Goal: Information Seeking & Learning: Learn about a topic

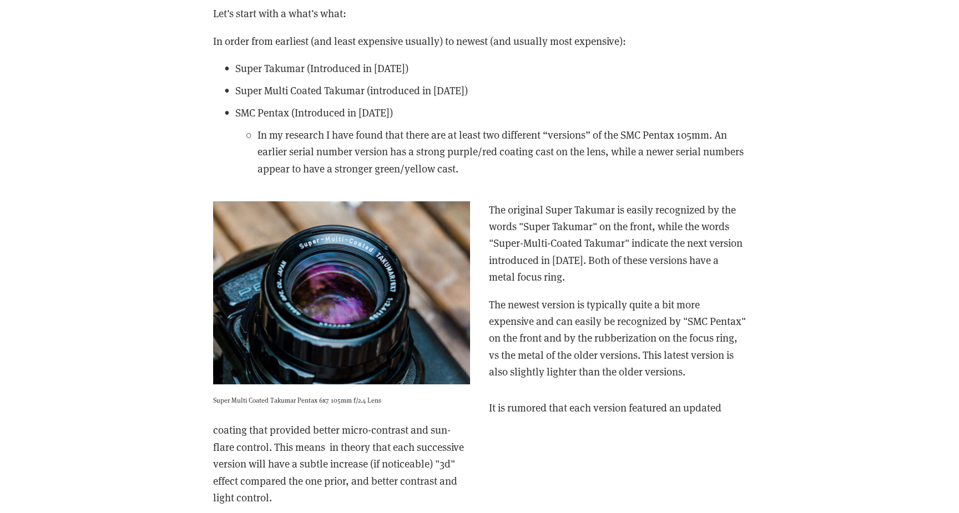
scroll to position [1842, 0]
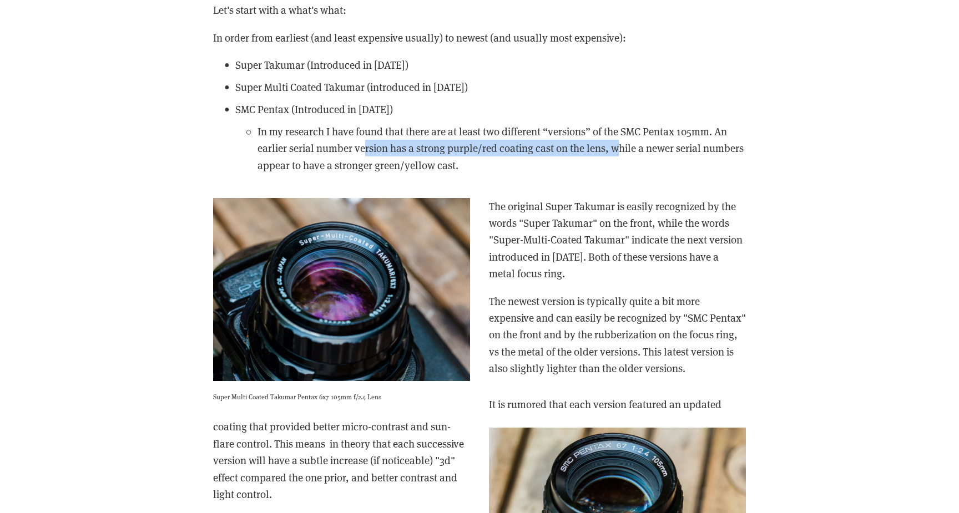
drag, startPoint x: 616, startPoint y: 166, endPoint x: 366, endPoint y: 159, distance: 249.7
click at [366, 159] on p "In my research I have found that there are at least two different “versions” of…" at bounding box center [501, 148] width 488 height 50
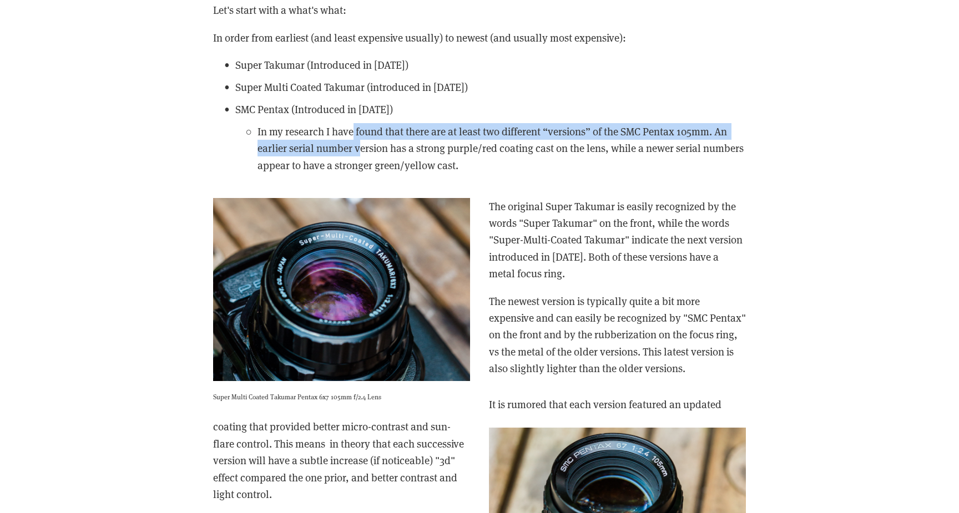
drag, startPoint x: 352, startPoint y: 143, endPoint x: 357, endPoint y: 170, distance: 28.3
click at [357, 170] on p "In my research I have found that there are at least two different “versions” of…" at bounding box center [501, 148] width 488 height 50
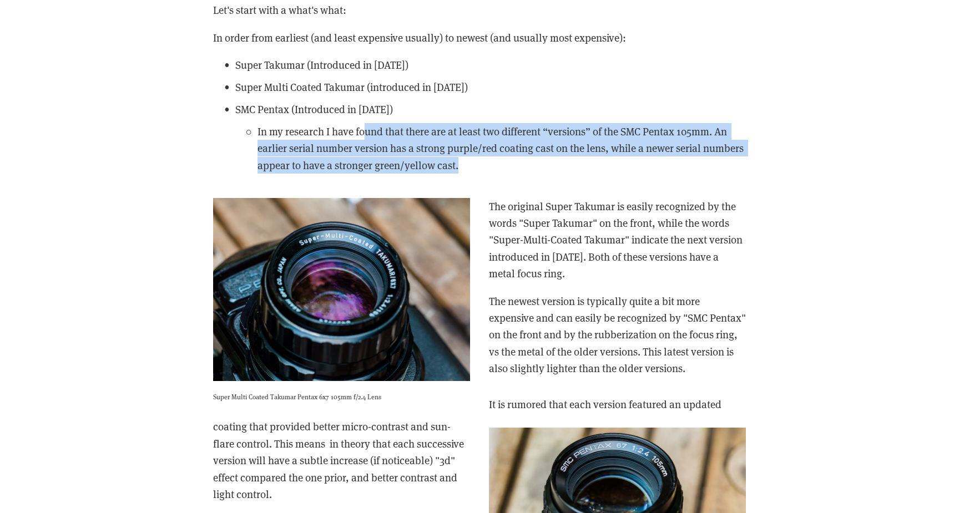
drag, startPoint x: 362, startPoint y: 191, endPoint x: 364, endPoint y: 144, distance: 47.2
click at [364, 144] on p "In my research I have found that there are at least two different “versions” of…" at bounding box center [501, 148] width 488 height 50
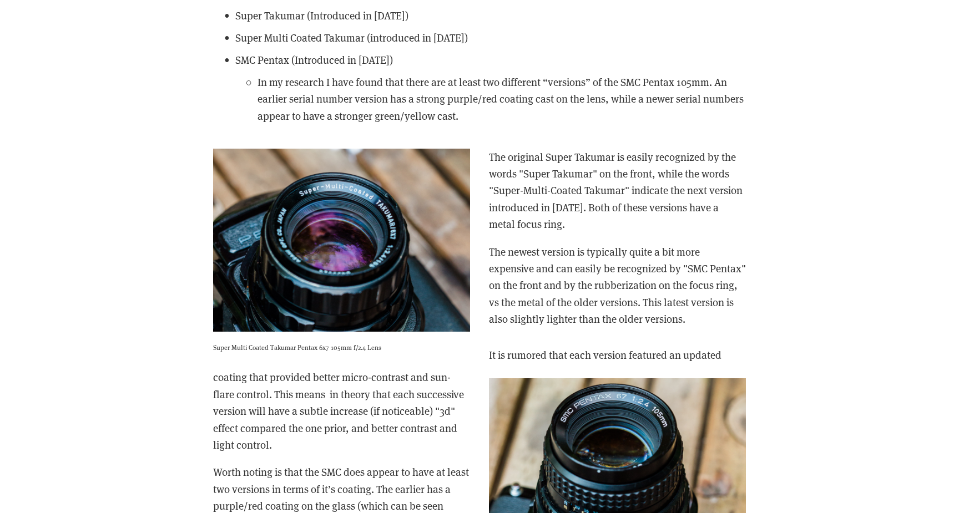
scroll to position [1904, 0]
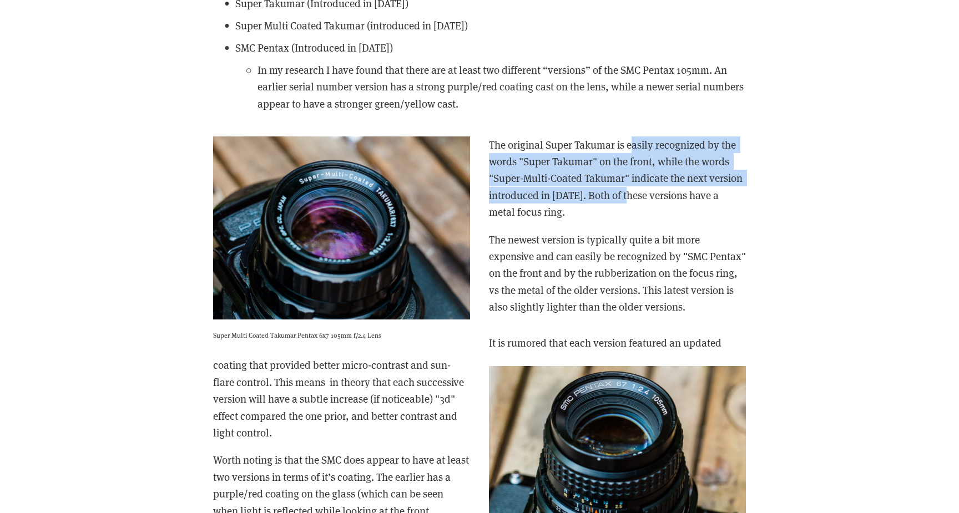
drag, startPoint x: 630, startPoint y: 161, endPoint x: 624, endPoint y: 211, distance: 50.3
click at [624, 211] on p "The original Super Takumar is easily recognized by the words "Super Takumar" on…" at bounding box center [479, 178] width 533 height 84
drag, startPoint x: 643, startPoint y: 207, endPoint x: 581, endPoint y: 163, distance: 76.0
click at [581, 163] on p "The original Super Takumar is easily recognized by the words "Super Takumar" on…" at bounding box center [479, 178] width 533 height 84
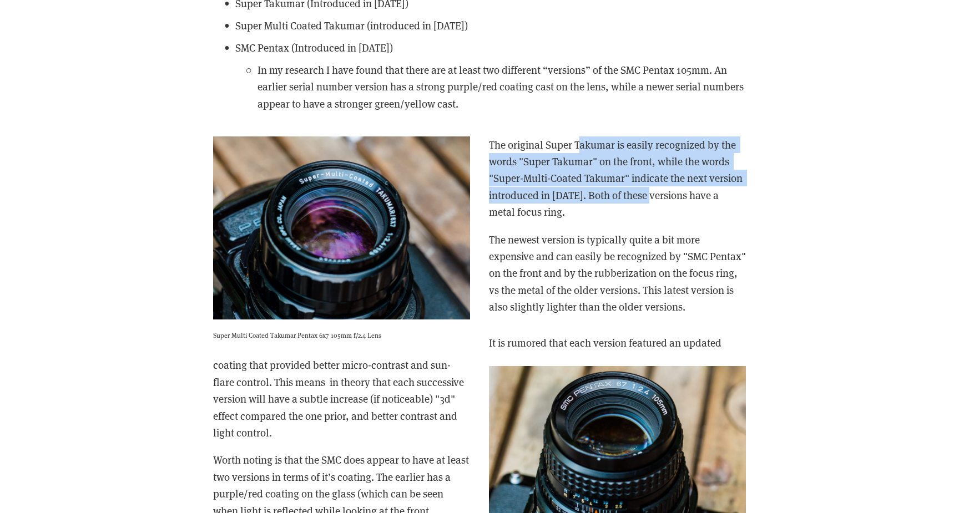
click at [581, 163] on p "The original Super Takumar is easily recognized by the words "Super Takumar" on…" at bounding box center [479, 178] width 533 height 84
drag, startPoint x: 581, startPoint y: 163, endPoint x: 637, endPoint y: 217, distance: 77.7
click at [637, 217] on p "The original Super Takumar is easily recognized by the words "Super Takumar" on…" at bounding box center [479, 178] width 533 height 84
drag, startPoint x: 637, startPoint y: 217, endPoint x: 577, endPoint y: 172, distance: 74.4
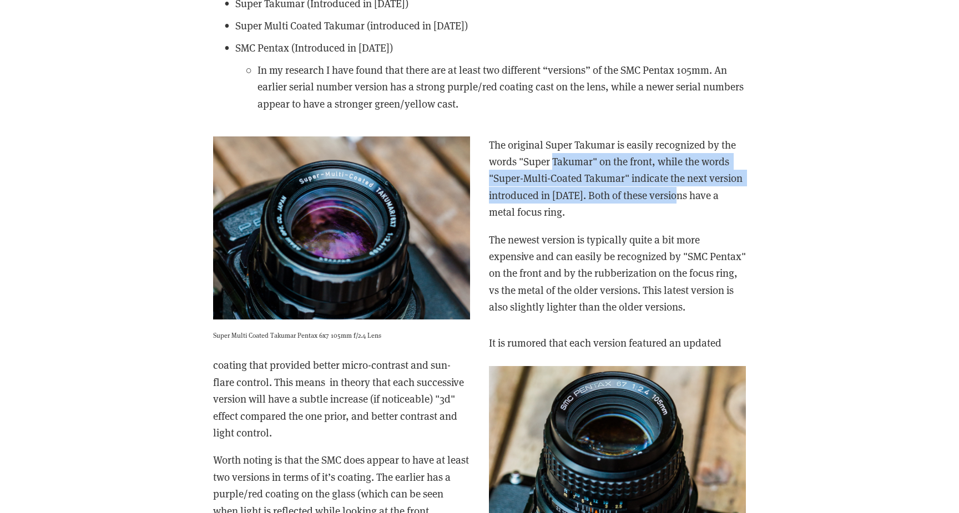
click at [577, 172] on p "The original Super Takumar is easily recognized by the words "Super Takumar" on…" at bounding box center [479, 178] width 533 height 84
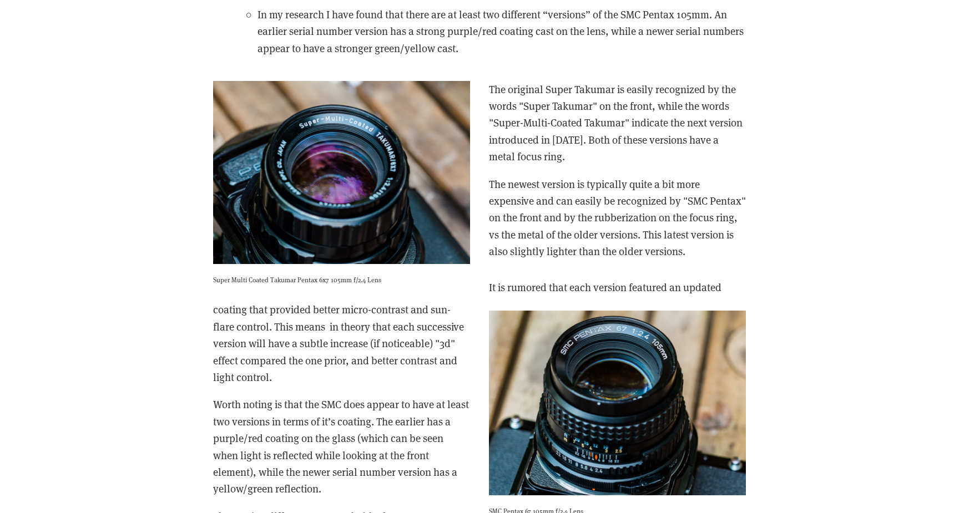
click at [577, 165] on p "The original Super Takumar is easily recognized by the words "Super Takumar" on…" at bounding box center [479, 123] width 533 height 84
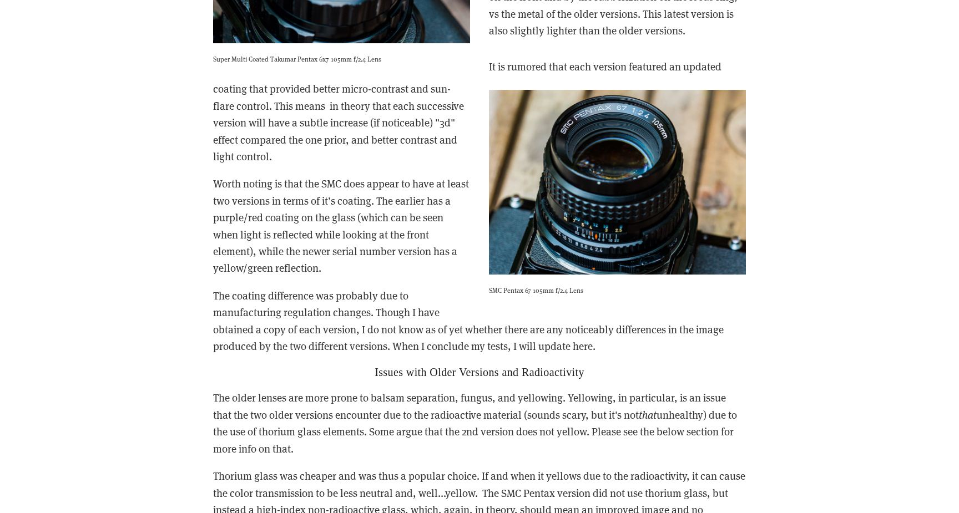
scroll to position [2183, 0]
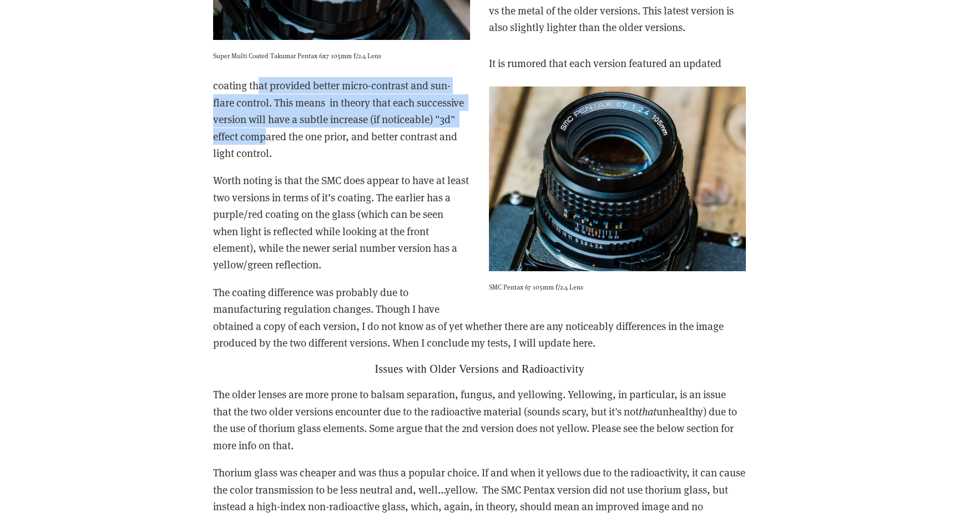
drag, startPoint x: 259, startPoint y: 104, endPoint x: 265, endPoint y: 150, distance: 45.9
click at [265, 150] on p "It is rumored that each version featured an updated coating that provided bette…" at bounding box center [479, 108] width 533 height 107
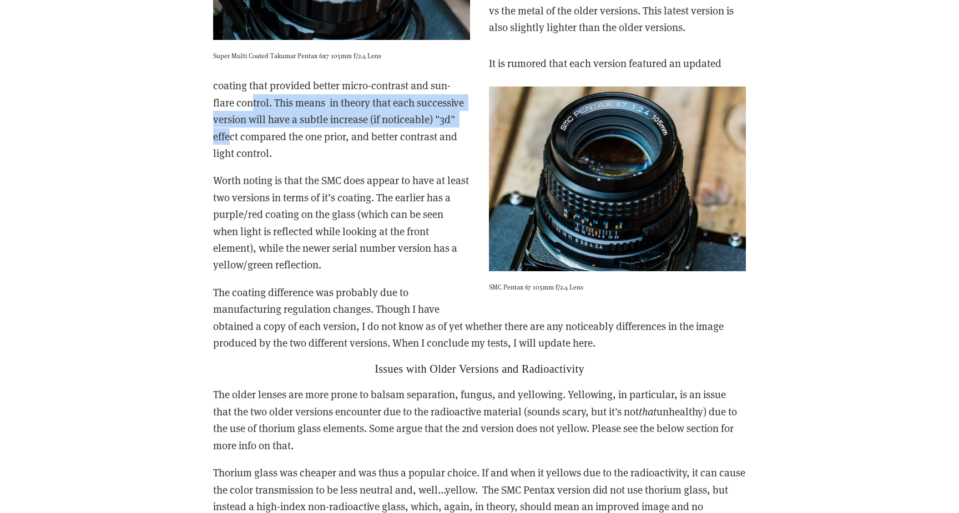
drag, startPoint x: 232, startPoint y: 160, endPoint x: 252, endPoint y: 123, distance: 42.7
click at [252, 123] on p "It is rumored that each version featured an updated coating that provided bette…" at bounding box center [479, 108] width 533 height 107
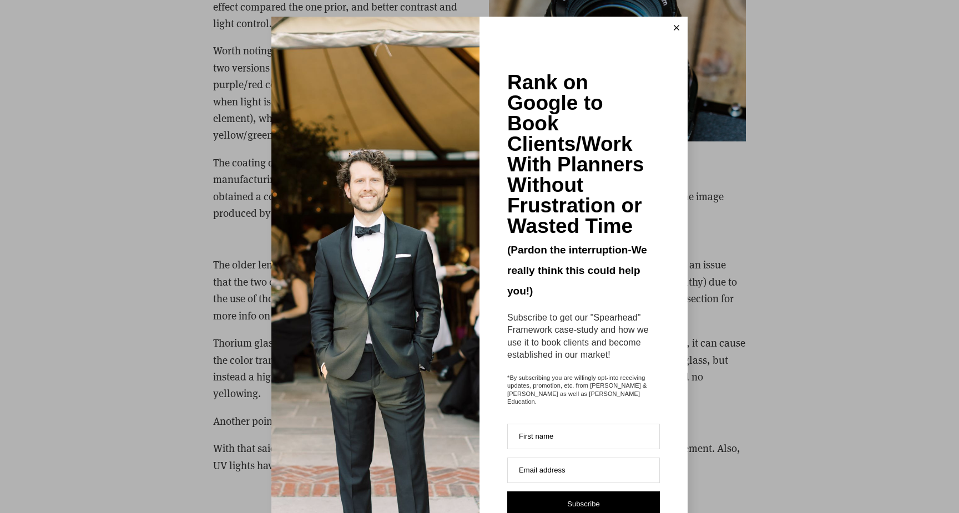
scroll to position [2314, 0]
click at [671, 28] on button at bounding box center [676, 28] width 22 height 22
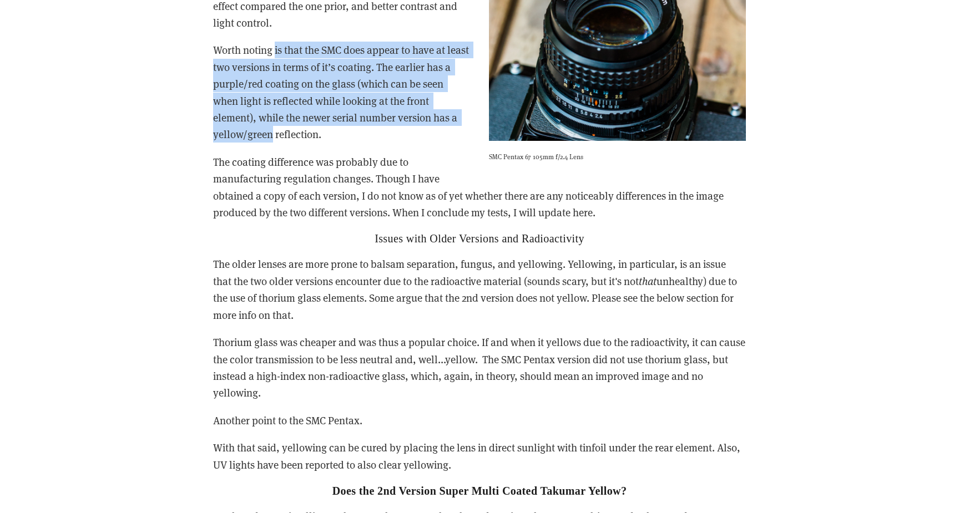
drag, startPoint x: 274, startPoint y: 68, endPoint x: 271, endPoint y: 151, distance: 82.7
click at [271, 143] on p "Worth noting is that the SMC does appear to have at least two versions in terms…" at bounding box center [479, 92] width 533 height 101
click at [270, 143] on p "Worth noting is that the SMC does appear to have at least two versions in terms…" at bounding box center [479, 92] width 533 height 101
drag, startPoint x: 270, startPoint y: 151, endPoint x: 272, endPoint y: 73, distance: 78.8
click at [272, 73] on p "Worth noting is that the SMC does appear to have at least two versions in terms…" at bounding box center [479, 92] width 533 height 101
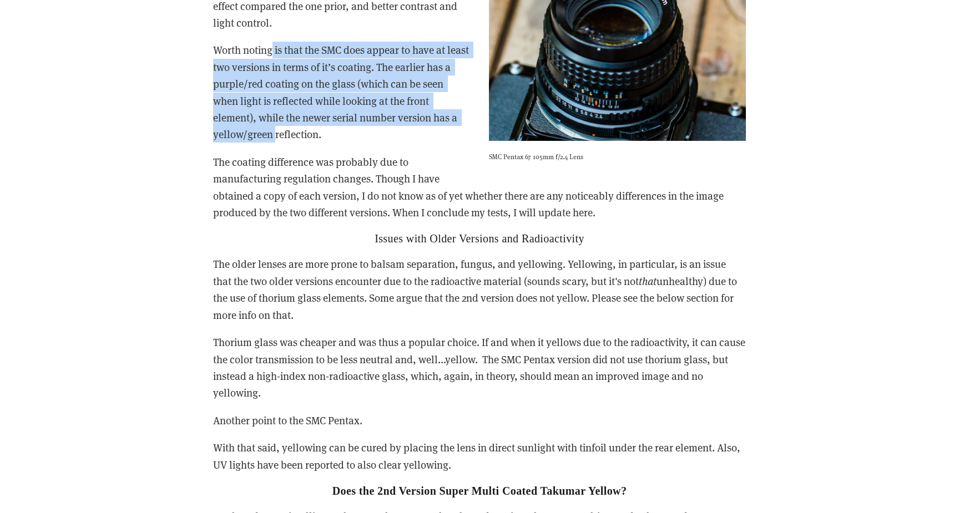
click at [272, 73] on p "Worth noting is that the SMC does appear to have at least two versions in terms…" at bounding box center [479, 92] width 533 height 101
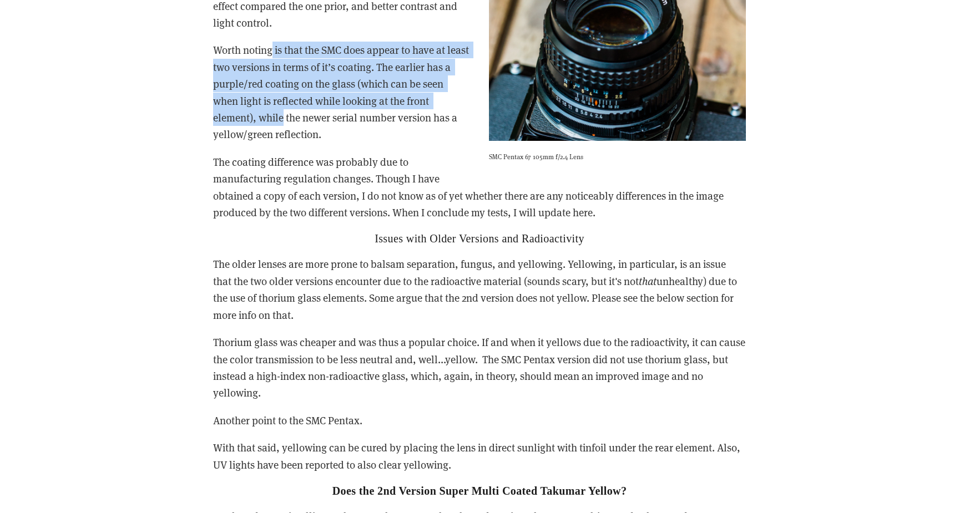
drag, startPoint x: 272, startPoint y: 73, endPoint x: 266, endPoint y: 138, distance: 65.7
click at [266, 138] on p "Worth noting is that the SMC does appear to have at least two versions in terms…" at bounding box center [479, 92] width 533 height 101
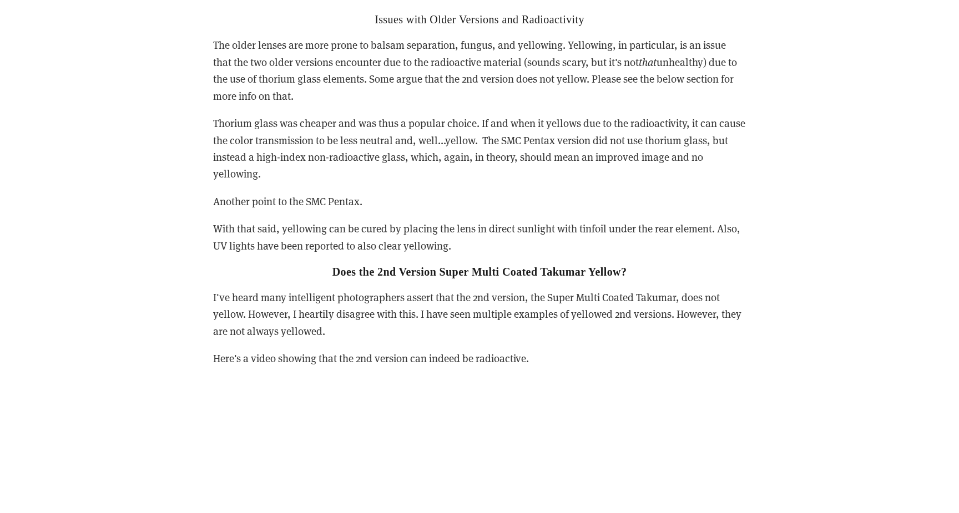
scroll to position [2572, 0]
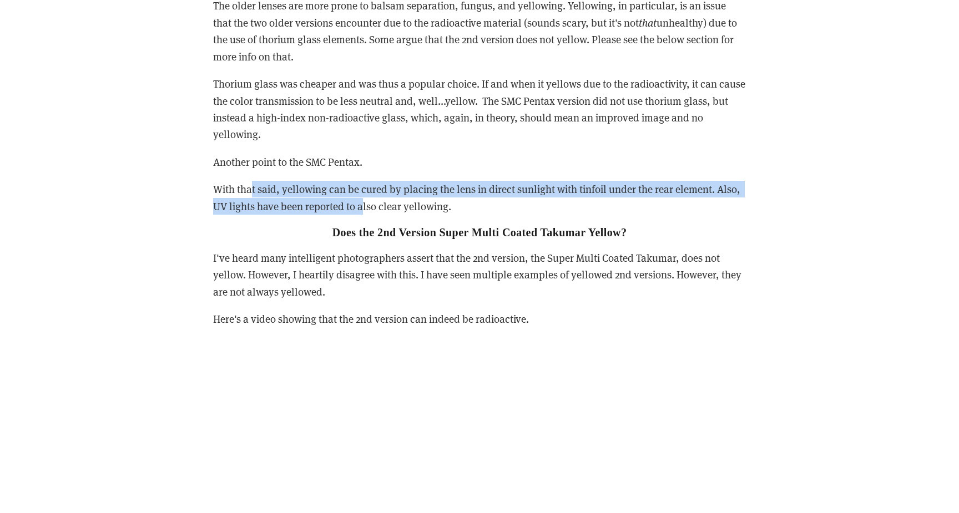
drag, startPoint x: 250, startPoint y: 202, endPoint x: 364, endPoint y: 222, distance: 116.1
click at [364, 215] on p "With that said, yellowing can be cured by placing the lens in direct sunlight w…" at bounding box center [479, 198] width 533 height 34
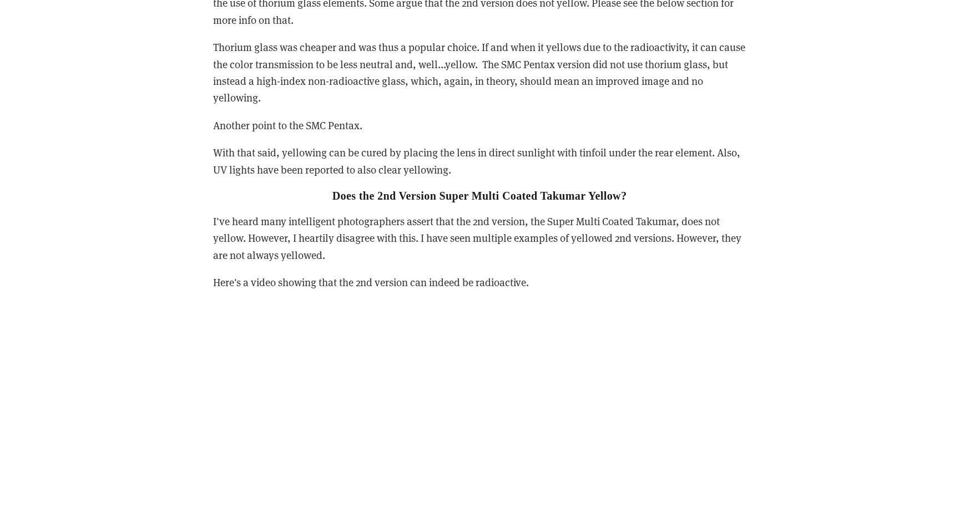
scroll to position [2615, 0]
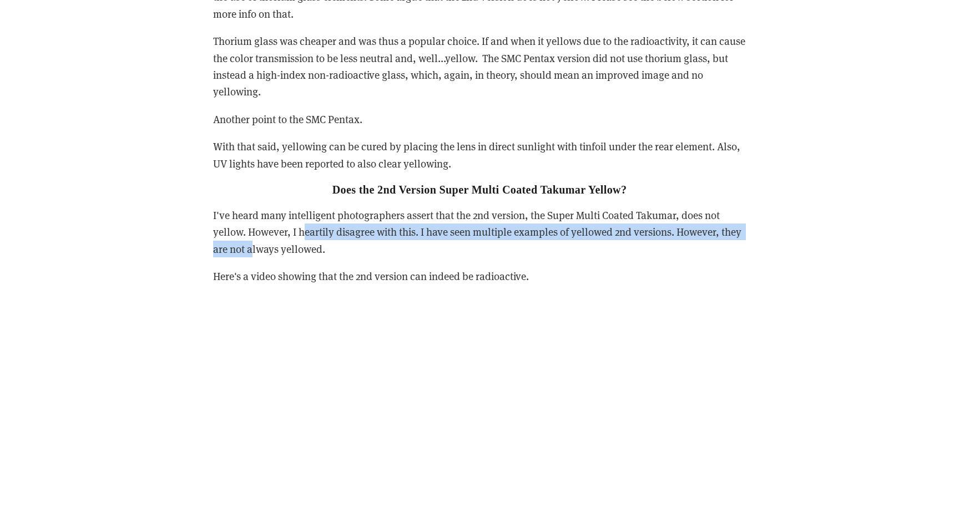
drag, startPoint x: 296, startPoint y: 242, endPoint x: 249, endPoint y: 264, distance: 51.4
click at [249, 257] on p "I've heard many intelligent photographers assert that the 2nd version, the Supe…" at bounding box center [479, 232] width 533 height 50
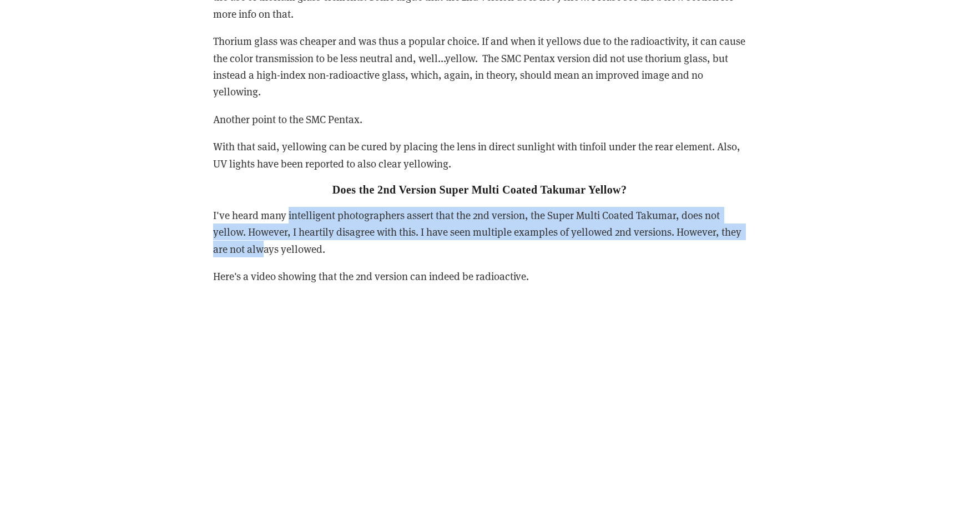
drag, startPoint x: 260, startPoint y: 264, endPoint x: 289, endPoint y: 240, distance: 37.9
click at [289, 240] on p "I've heard many intelligent photographers assert that the 2nd version, the Supe…" at bounding box center [479, 232] width 533 height 50
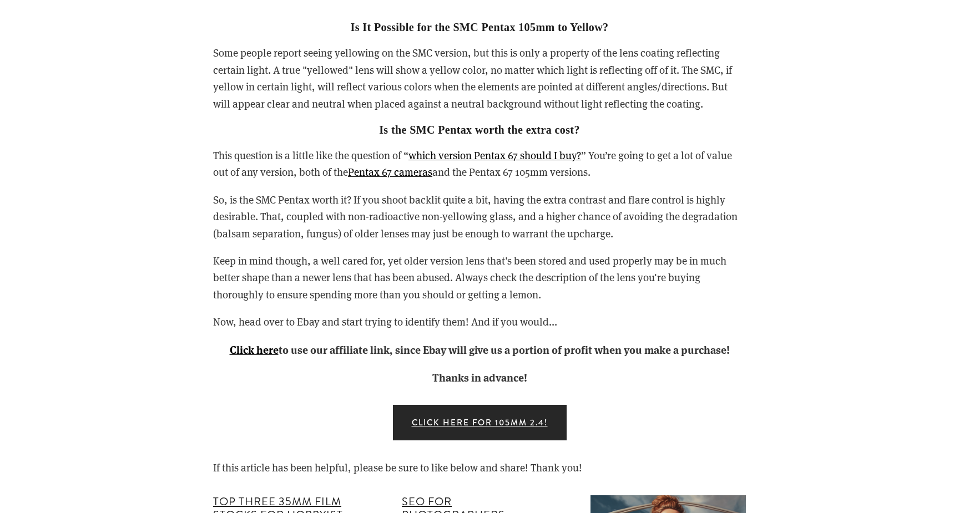
scroll to position [3206, 0]
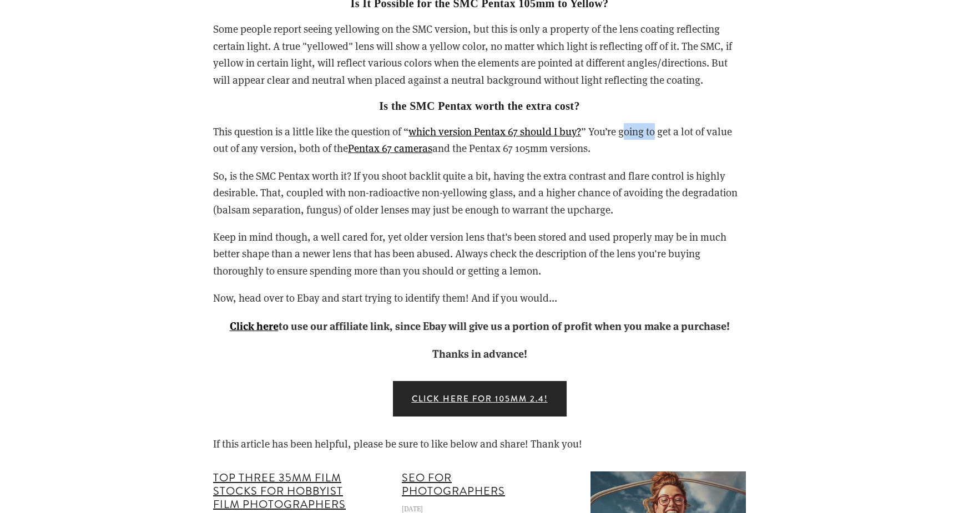
drag, startPoint x: 631, startPoint y: 145, endPoint x: 661, endPoint y: 146, distance: 29.4
click at [661, 146] on p "This question is a little like the question of “ which version Pentax 67 should…" at bounding box center [479, 140] width 533 height 34
drag, startPoint x: 501, startPoint y: 165, endPoint x: 470, endPoint y: 168, distance: 31.2
click at [470, 157] on p "This question is a little like the question of “ which version Pentax 67 should…" at bounding box center [479, 140] width 533 height 34
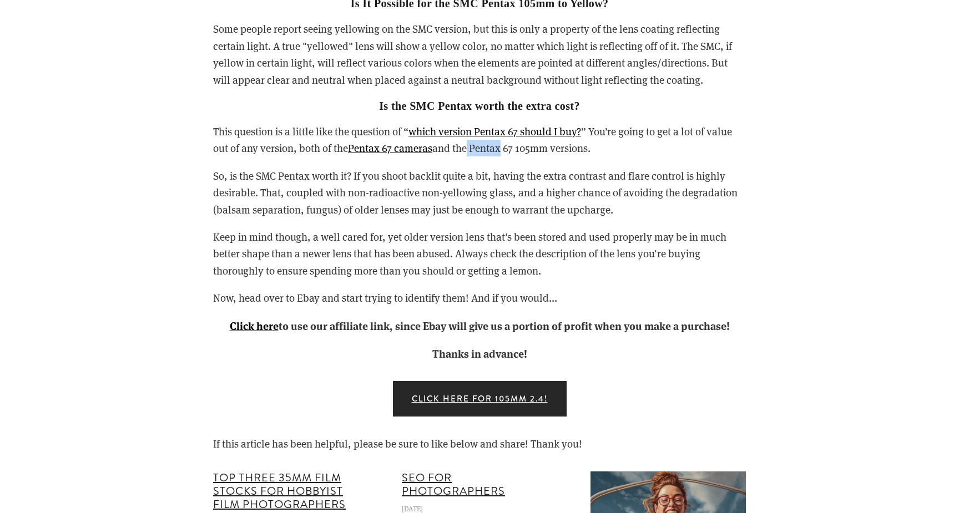
click at [470, 157] on p "This question is a little like the question of “ which version Pentax 67 should…" at bounding box center [479, 140] width 533 height 34
drag, startPoint x: 462, startPoint y: 168, endPoint x: 531, endPoint y: 168, distance: 69.3
click at [531, 157] on p "This question is a little like the question of “ which version Pentax 67 should…" at bounding box center [479, 140] width 533 height 34
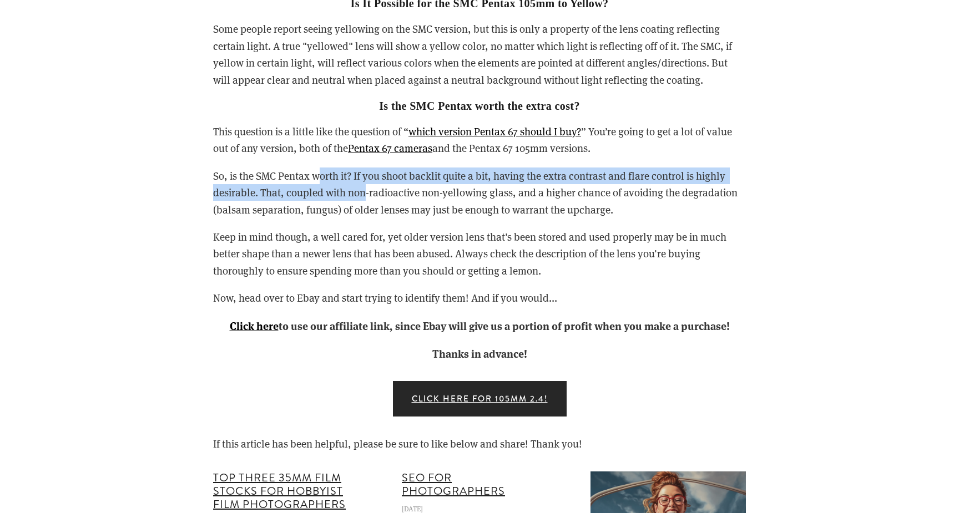
drag, startPoint x: 321, startPoint y: 196, endPoint x: 367, endPoint y: 211, distance: 48.6
click at [367, 211] on p "So, is the SMC Pentax worth it? If you shoot backlit quite a bit, having the ex…" at bounding box center [479, 193] width 533 height 50
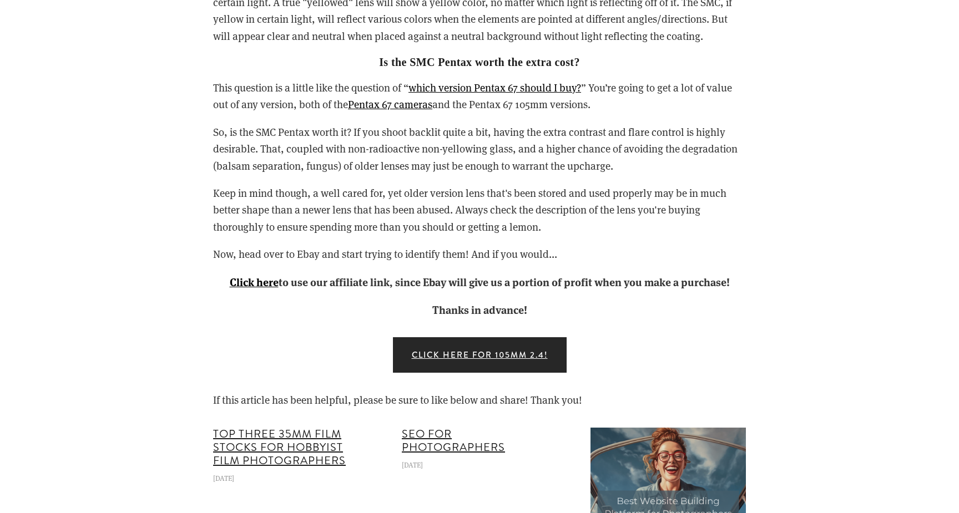
scroll to position [3251, 0]
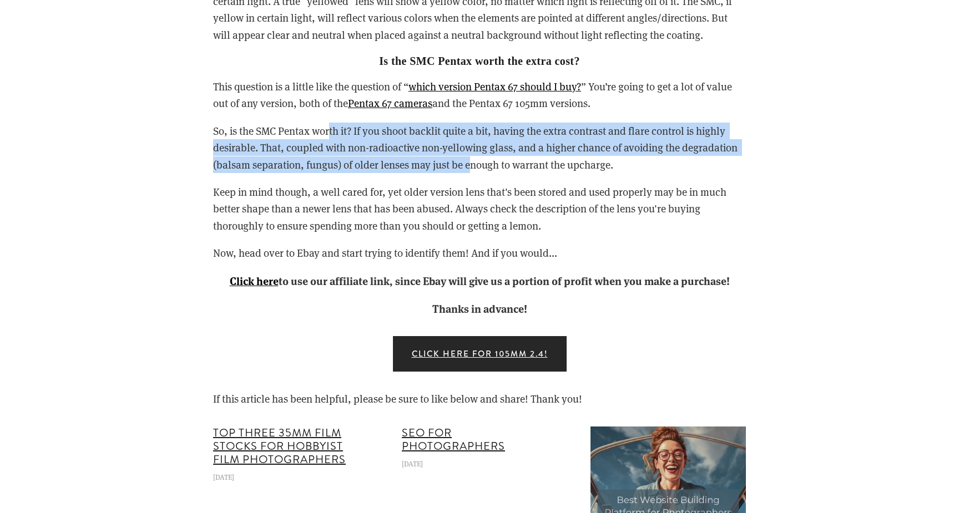
drag, startPoint x: 469, startPoint y: 178, endPoint x: 331, endPoint y: 154, distance: 139.7
click at [331, 154] on p "So, is the SMC Pentax worth it? If you shoot backlit quite a bit, having the ex…" at bounding box center [479, 148] width 533 height 50
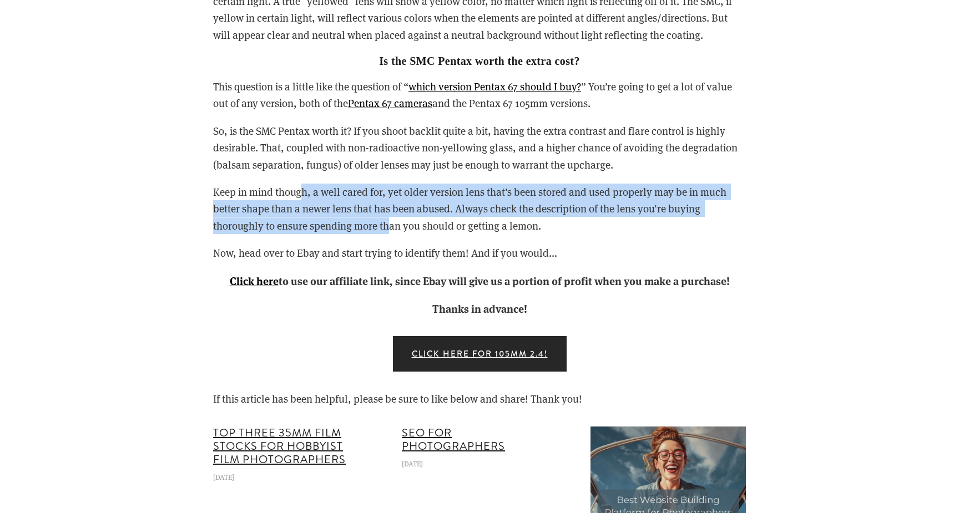
drag, startPoint x: 300, startPoint y: 212, endPoint x: 392, endPoint y: 249, distance: 99.1
click at [392, 234] on p "Keep in mind though, a well cared for, yet older version lens that's been store…" at bounding box center [479, 209] width 533 height 50
drag, startPoint x: 438, startPoint y: 251, endPoint x: 348, endPoint y: 210, distance: 98.5
click at [348, 210] on div "Is It Possible for the SMC Pentax 105mm to Yellow? Some people report seeing ye…" at bounding box center [479, 121] width 533 height 394
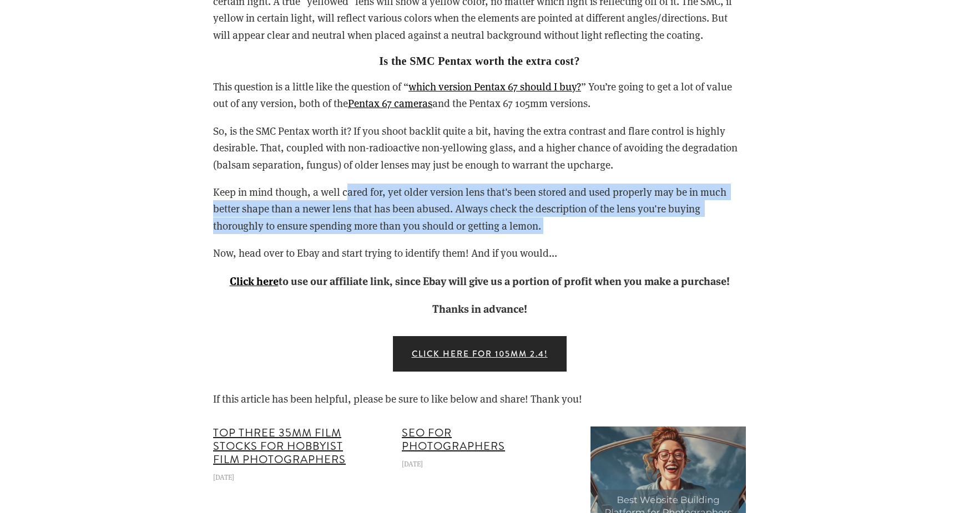
click at [348, 210] on p "Keep in mind though, a well cared for, yet older version lens that's been store…" at bounding box center [479, 209] width 533 height 50
drag, startPoint x: 348, startPoint y: 210, endPoint x: 427, endPoint y: 239, distance: 83.9
click at [427, 234] on p "Keep in mind though, a well cared for, yet older version lens that's been store…" at bounding box center [479, 209] width 533 height 50
drag, startPoint x: 427, startPoint y: 239, endPoint x: 302, endPoint y: 209, distance: 128.8
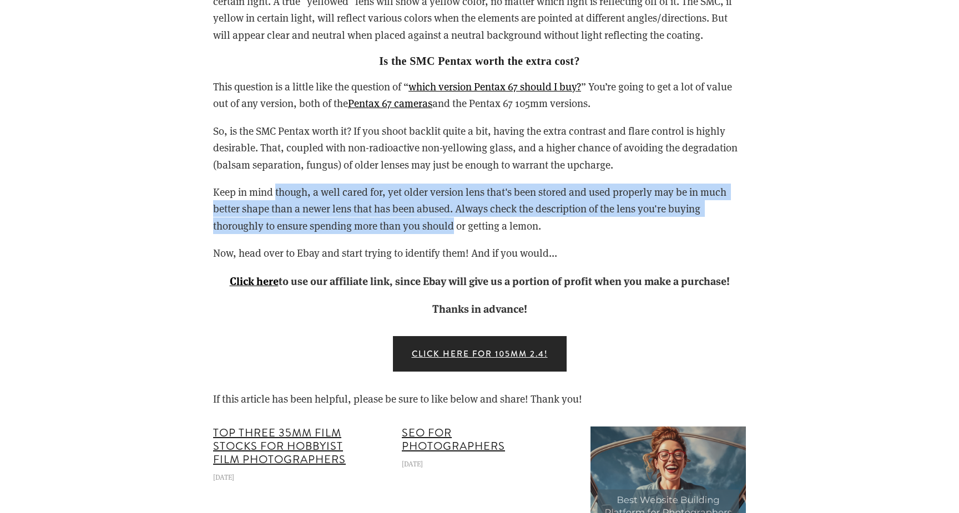
click at [302, 209] on p "Keep in mind though, a well cared for, yet older version lens that's been store…" at bounding box center [479, 209] width 533 height 50
drag, startPoint x: 302, startPoint y: 209, endPoint x: 405, endPoint y: 245, distance: 109.1
click at [405, 234] on p "Keep in mind though, a well cared for, yet older version lens that's been store…" at bounding box center [479, 209] width 533 height 50
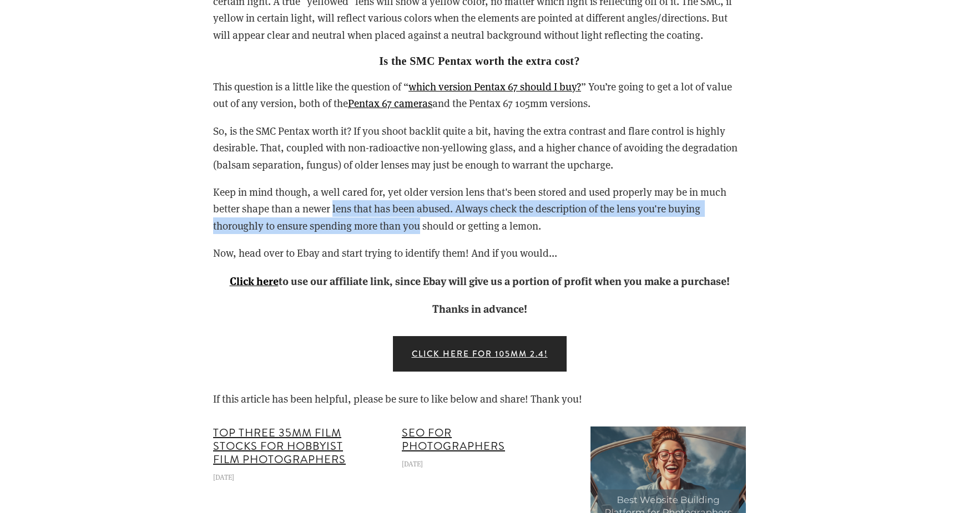
drag, startPoint x: 405, startPoint y: 245, endPoint x: 338, endPoint y: 224, distance: 69.7
click at [338, 224] on p "Keep in mind though, a well cared for, yet older version lens that's been store…" at bounding box center [479, 209] width 533 height 50
